Goal: Use online tool/utility: Use online tool/utility

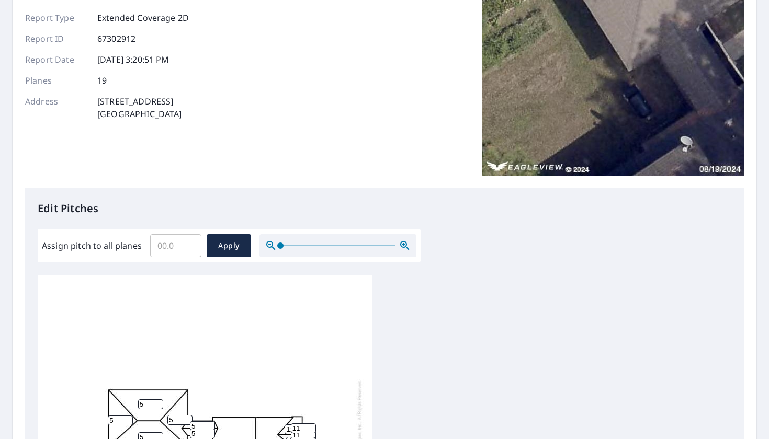
scroll to position [99, 0]
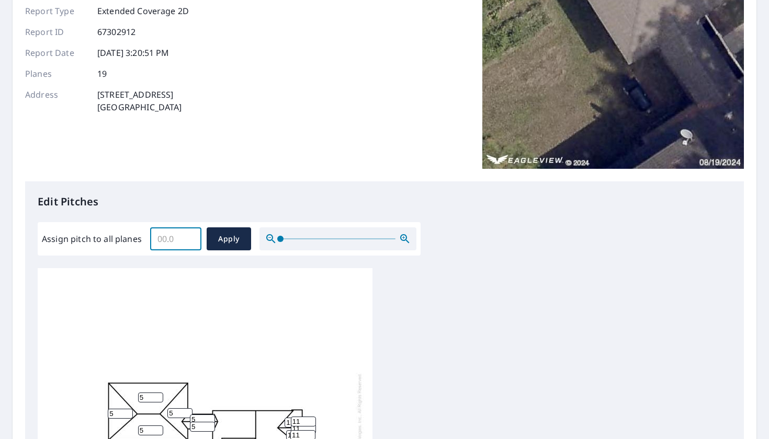
click at [173, 242] on input "Assign pitch to all planes" at bounding box center [175, 238] width 51 height 29
type input "12"
click at [240, 245] on span "Apply" at bounding box center [229, 239] width 28 height 13
type input "12"
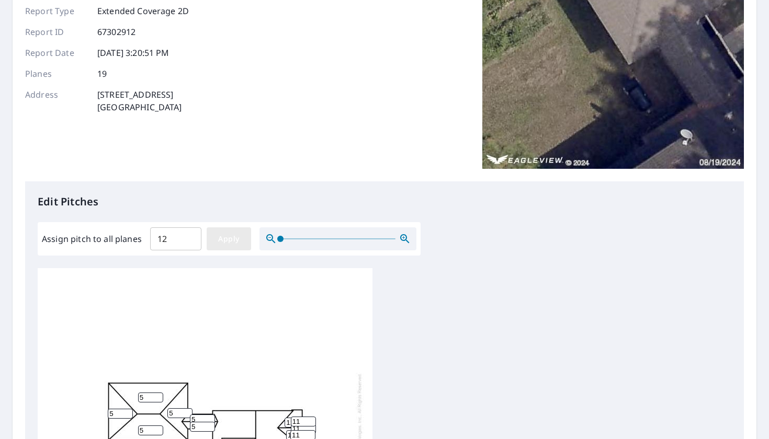
type input "12"
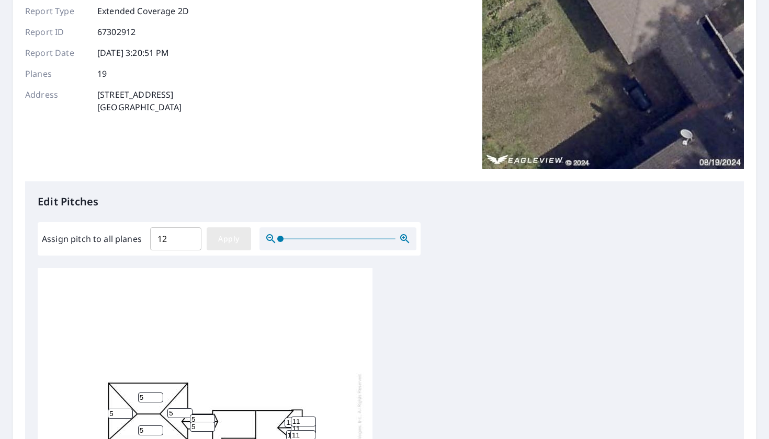
type input "12"
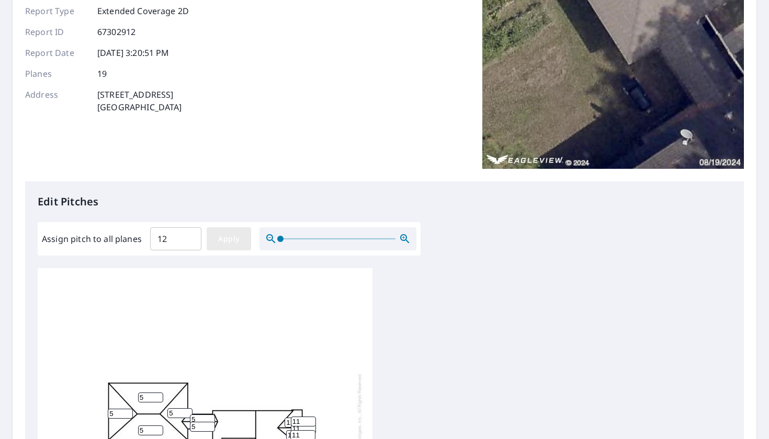
type input "12"
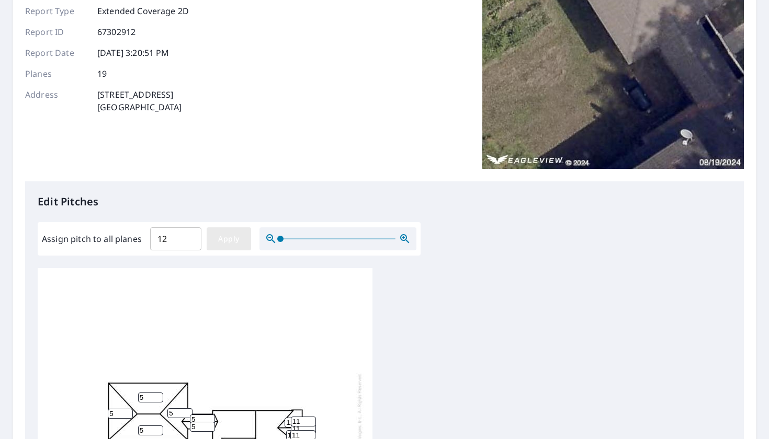
type input "12"
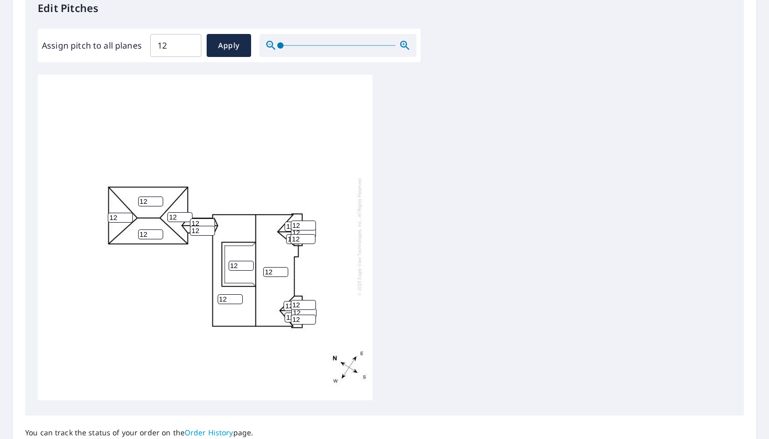
scroll to position [293, 0]
click at [236, 265] on input "12" at bounding box center [241, 265] width 25 height 10
type input "1"
type input "4"
click at [147, 200] on input "12" at bounding box center [150, 201] width 25 height 10
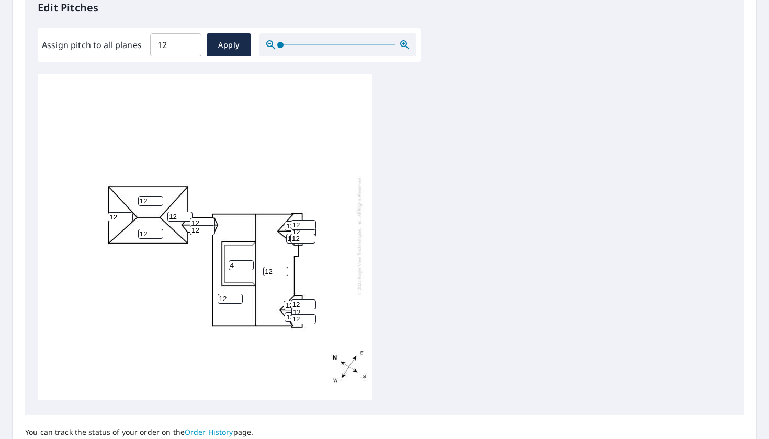
type input "1"
type input "5"
click at [119, 219] on input "12" at bounding box center [120, 217] width 25 height 10
type input "1"
type input "5"
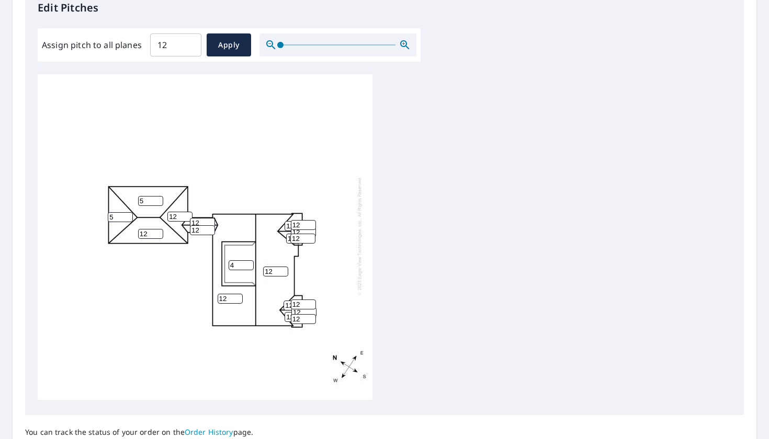
click at [147, 233] on input "12" at bounding box center [150, 234] width 25 height 10
type input "1"
type input "5"
click at [177, 218] on input "12" at bounding box center [179, 217] width 25 height 10
type input "1"
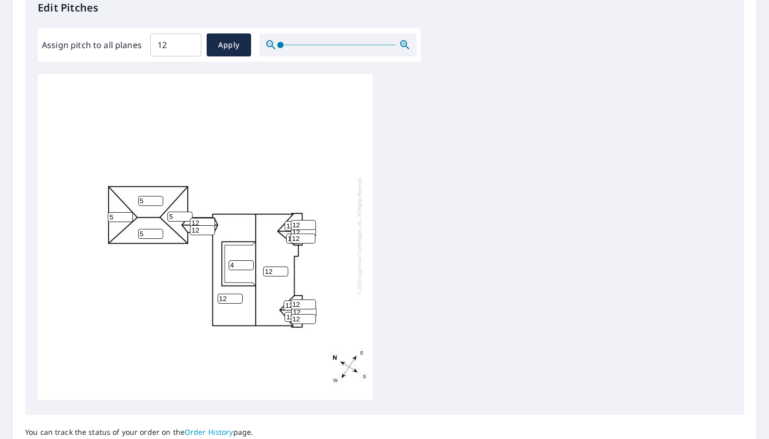
type input "5"
click at [199, 220] on input "12" at bounding box center [202, 223] width 25 height 10
type input "1"
type input "5"
click at [207, 229] on input "12" at bounding box center [202, 230] width 25 height 10
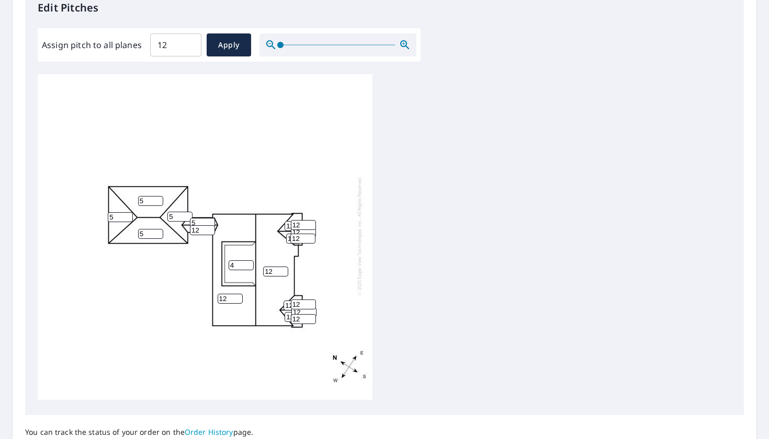
type input "1"
type input "5"
click at [385, 242] on div "12 12 5 4 5 5 5 12 12 5 5 12 12 12 12 12 12 12 12" at bounding box center [385, 238] width 694 height 328
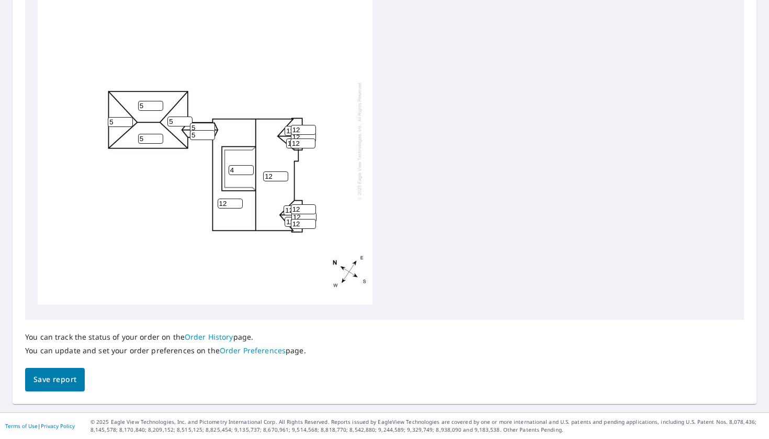
scroll to position [388, 0]
click at [56, 372] on button "Save report" at bounding box center [55, 381] width 60 height 24
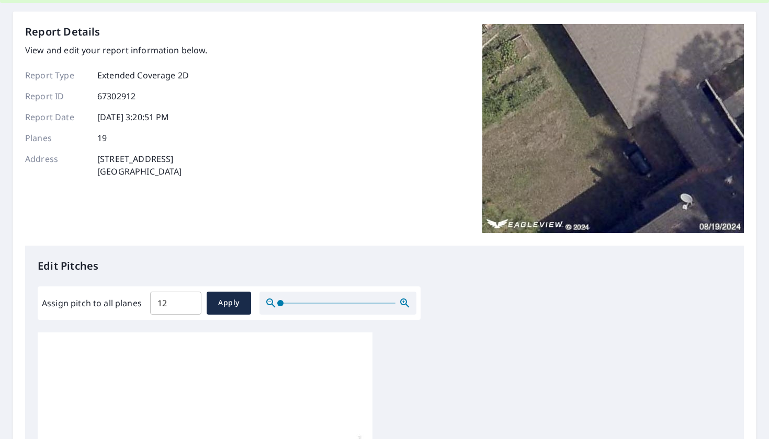
scroll to position [0, 0]
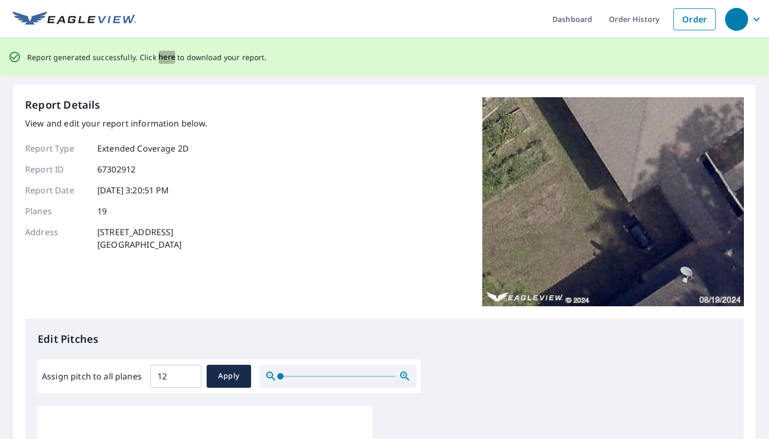
click at [167, 61] on span "here" at bounding box center [166, 57] width 17 height 13
